Goal: Transaction & Acquisition: Purchase product/service

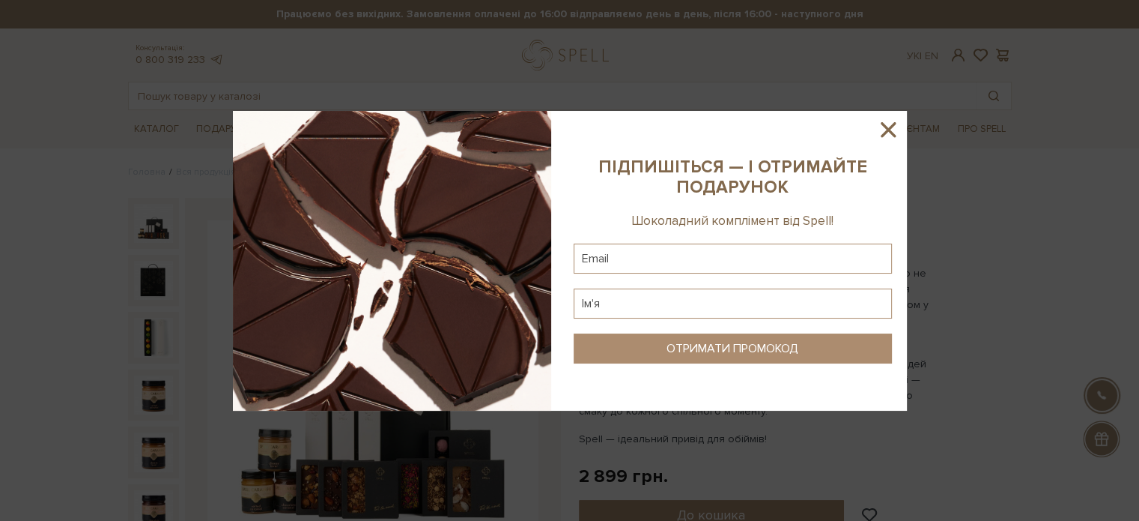
click at [890, 128] on icon at bounding box center [888, 129] width 15 height 15
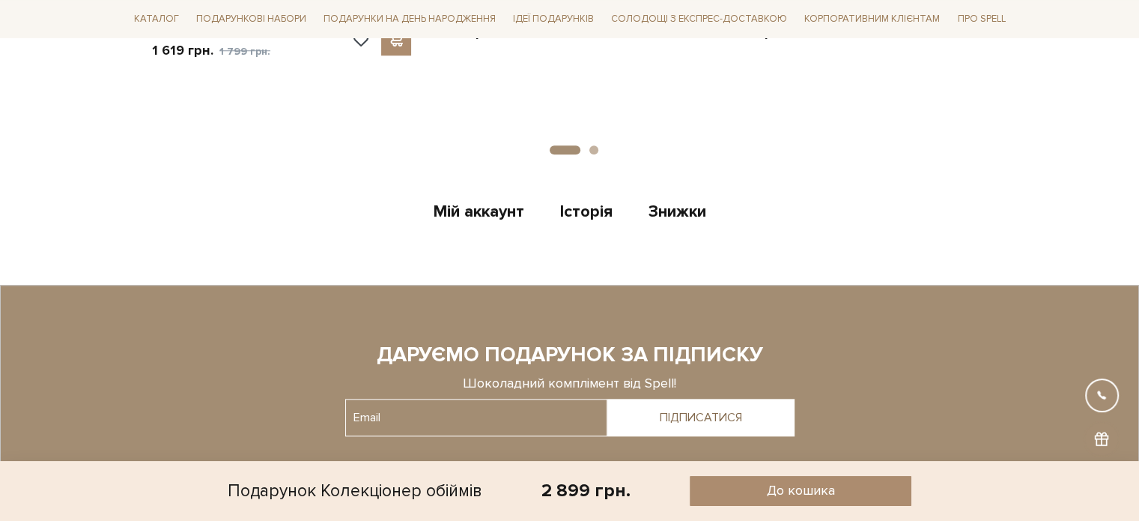
scroll to position [974, 0]
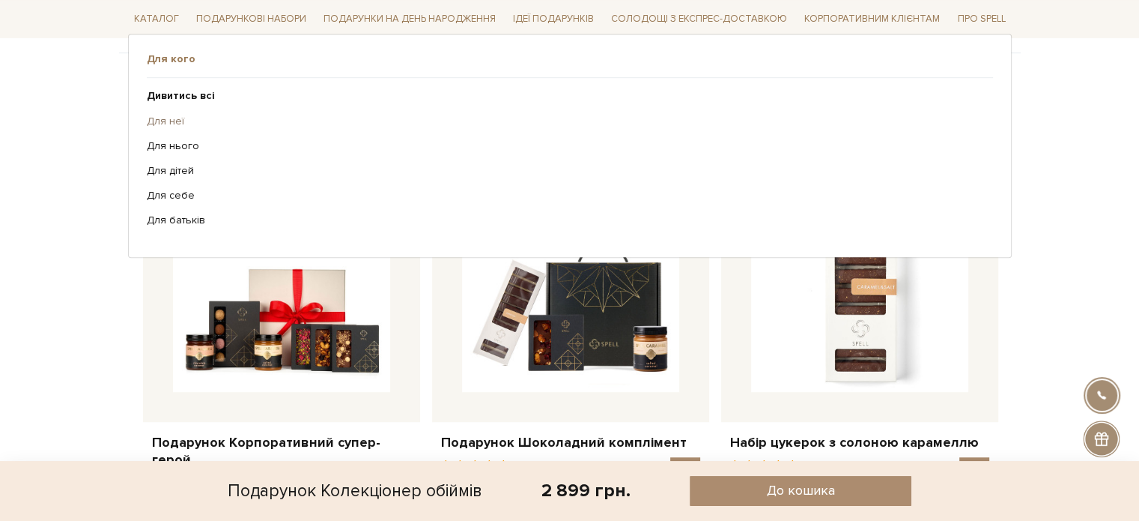
click at [175, 119] on link "Для неї" at bounding box center [564, 120] width 835 height 13
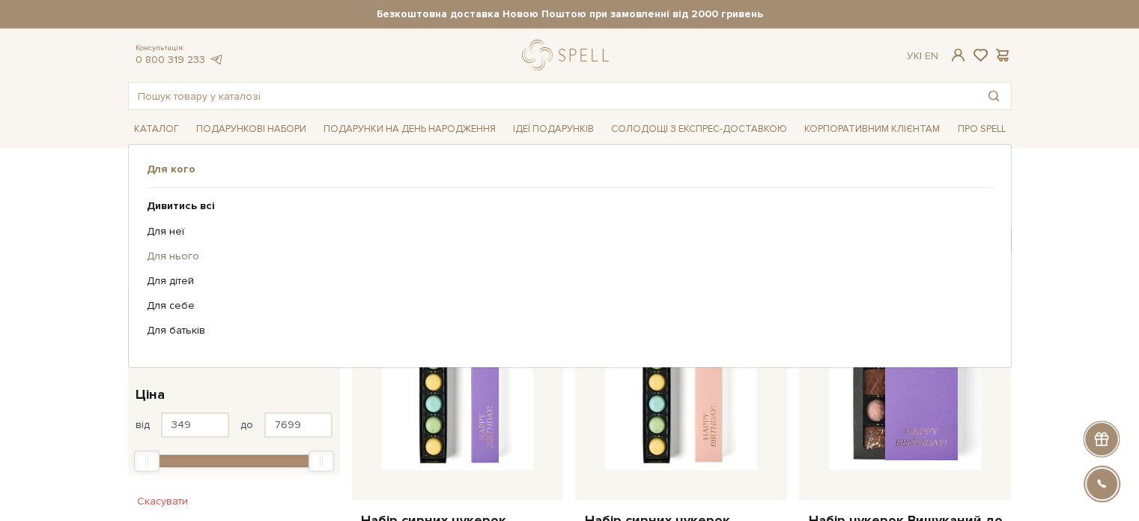
click at [186, 257] on link "Для нього" at bounding box center [564, 255] width 835 height 13
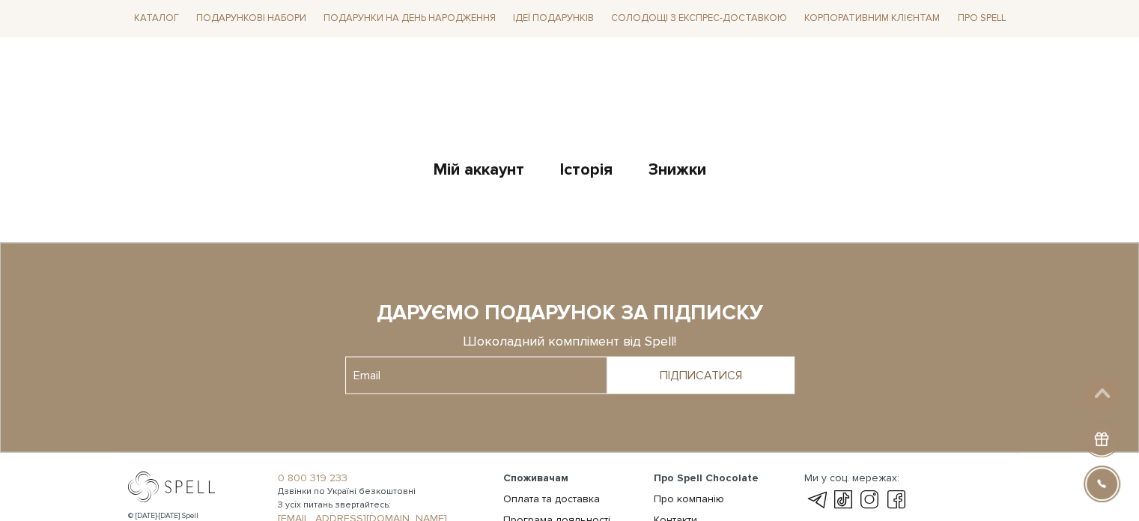
scroll to position [2906, 0]
